Goal: Task Accomplishment & Management: Manage account settings

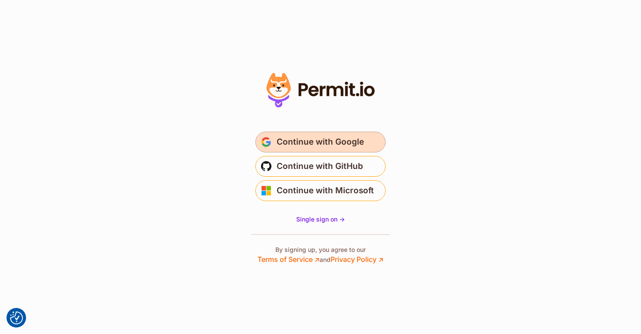
click at [354, 141] on span "Continue with Google" at bounding box center [320, 142] width 87 height 14
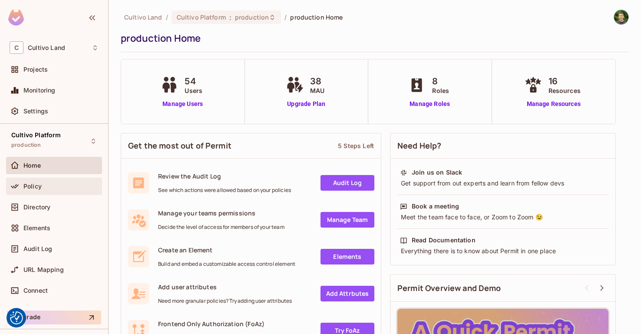
click at [40, 183] on span "Policy" at bounding box center [32, 186] width 18 height 7
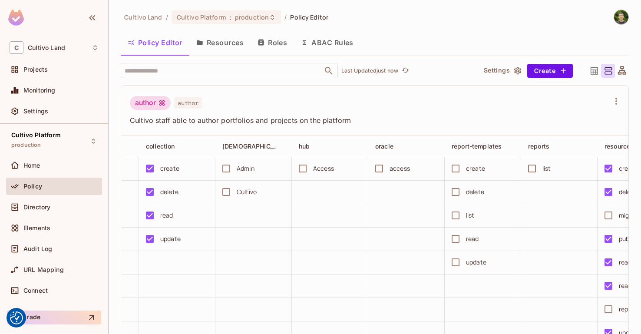
scroll to position [0, 186]
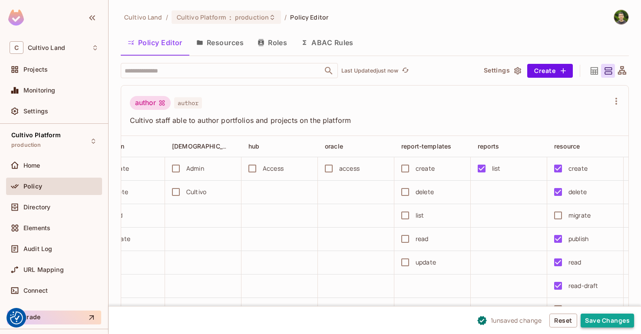
click at [612, 323] on button "Save Changes" at bounding box center [607, 321] width 53 height 14
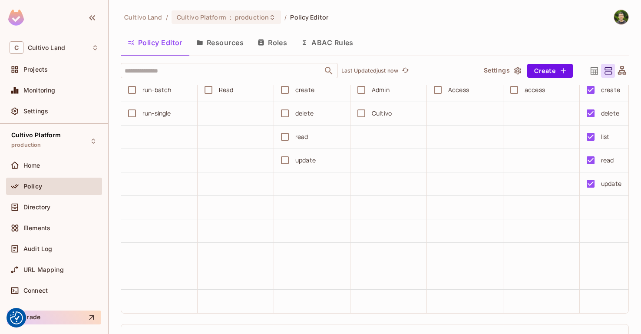
scroll to position [1349, 0]
